Goal: Register for event/course

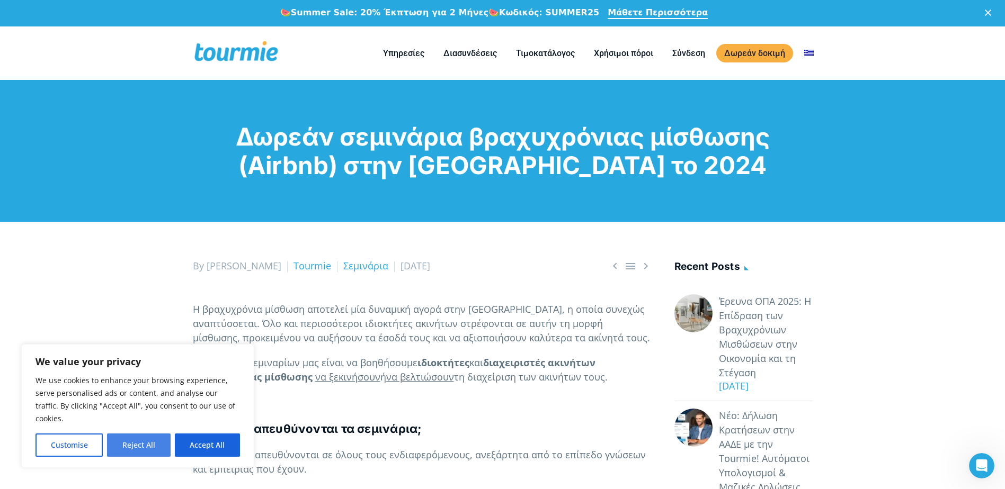
click at [158, 445] on button "Reject All" at bounding box center [138, 445] width 63 height 23
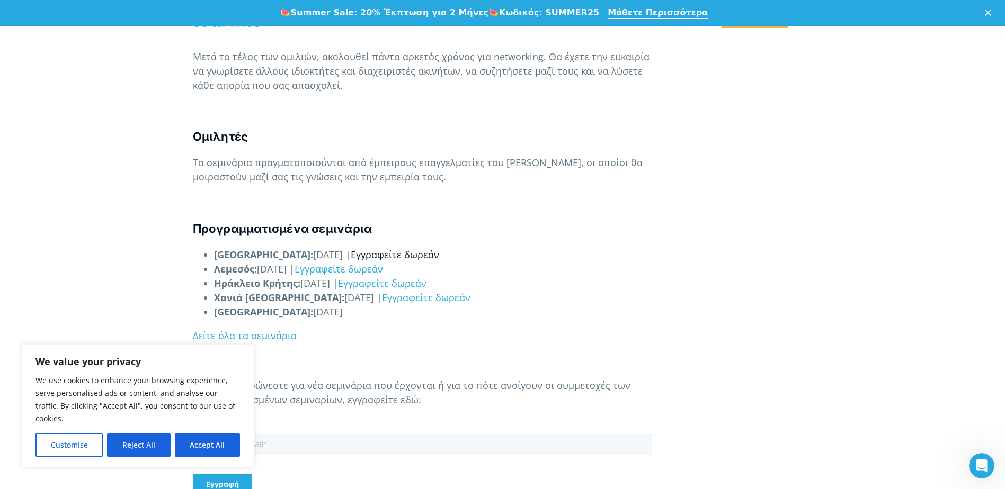
scroll to position [874, 0]
click at [285, 337] on link "Δείτε όλα τα σεμινάρια" at bounding box center [245, 335] width 104 height 13
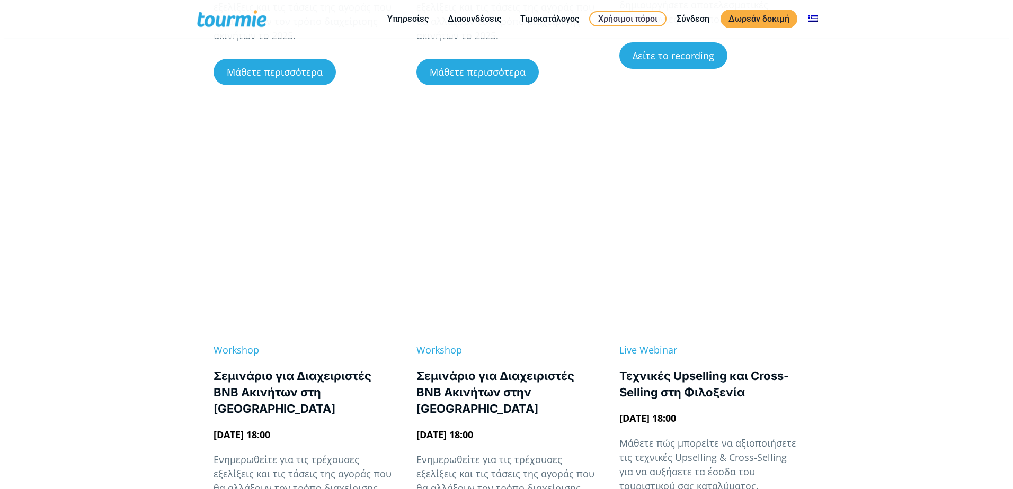
scroll to position [1063, 0]
